Goal: Task Accomplishment & Management: Manage account settings

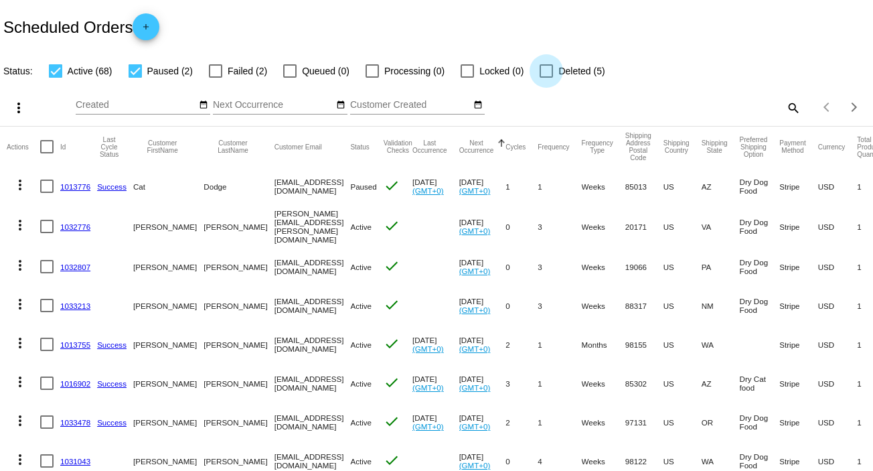
click at [555, 68] on label "Deleted (5)" at bounding box center [572, 71] width 65 height 16
click at [546, 78] on input "Deleted (5)" at bounding box center [546, 78] width 1 height 1
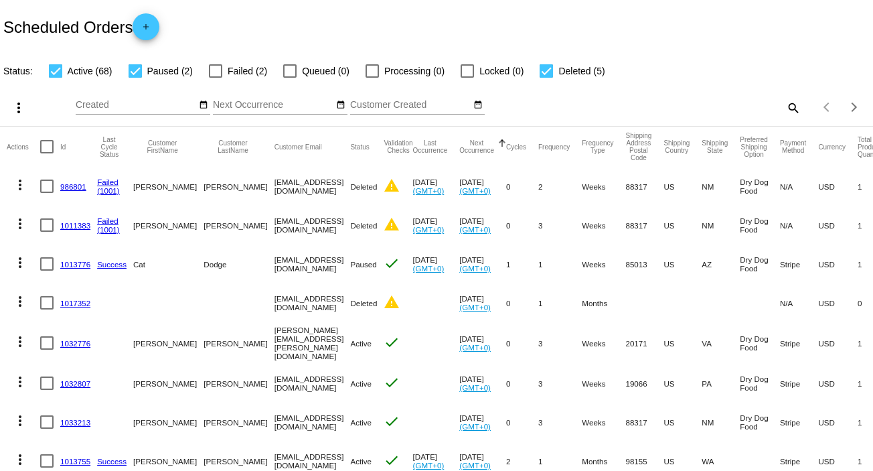
click at [549, 70] on div at bounding box center [546, 70] width 13 height 13
click at [546, 78] on input "Deleted (5)" at bounding box center [546, 78] width 1 height 1
checkbox input "false"
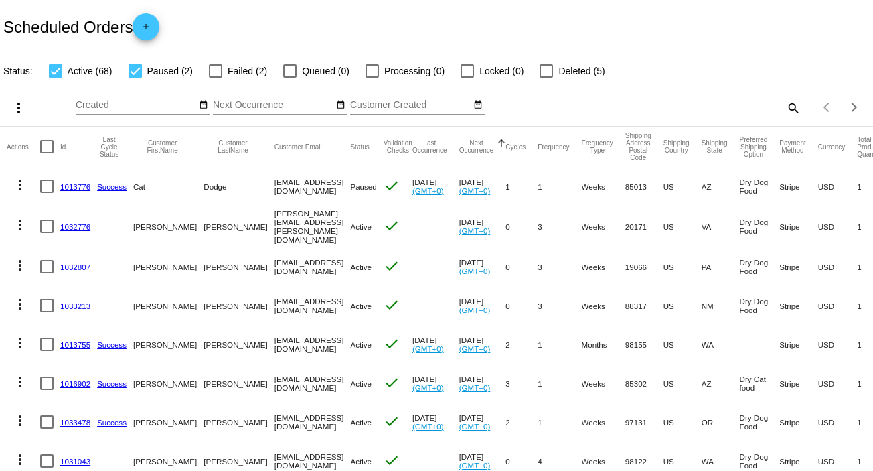
click at [135, 72] on div at bounding box center [135, 70] width 13 height 13
click at [135, 78] on input "Paused (2)" at bounding box center [135, 78] width 1 height 1
checkbox input "false"
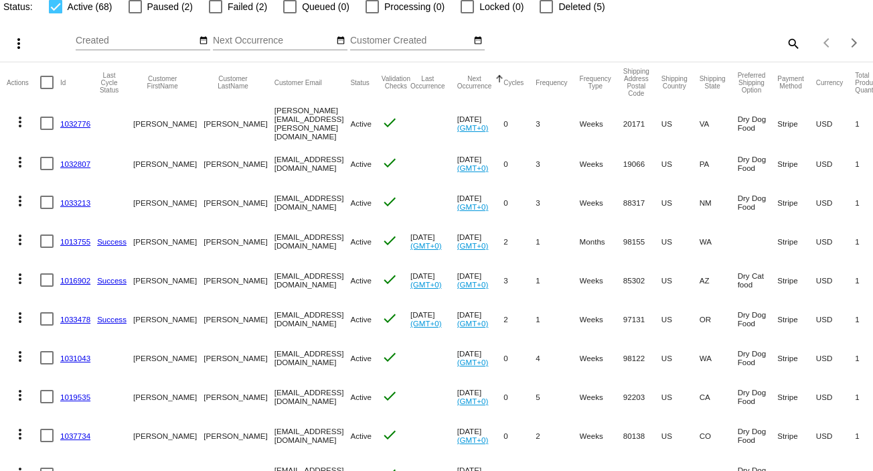
scroll to position [89, 0]
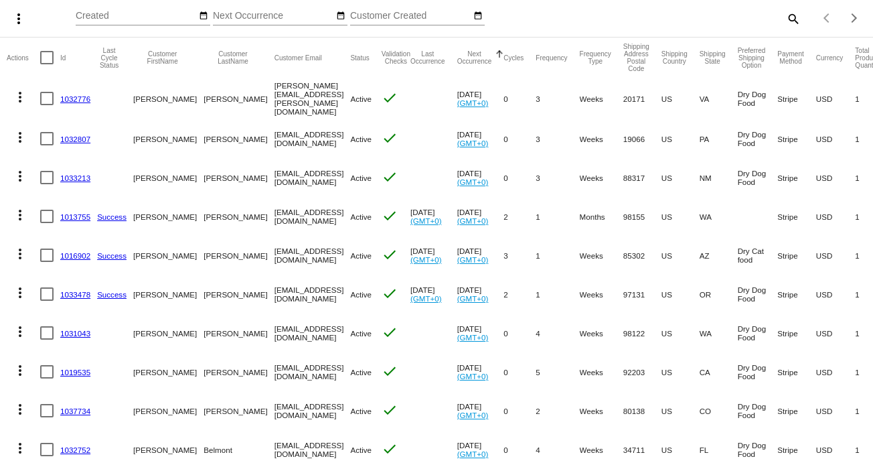
click at [76, 176] on link "1033213" at bounding box center [75, 177] width 30 height 9
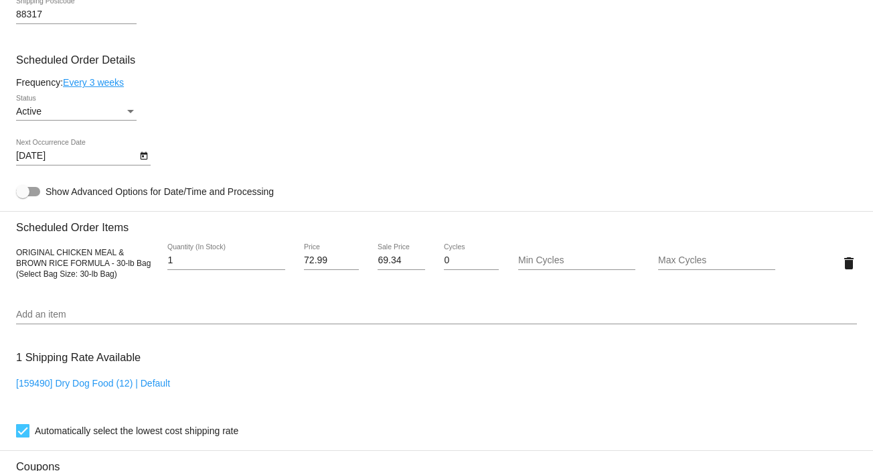
scroll to position [625, 0]
